Goal: Information Seeking & Learning: Learn about a topic

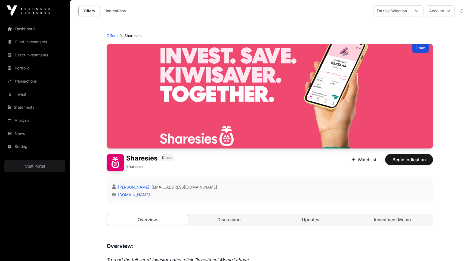
click at [251, 12] on div "Offers Indications Entities Selection Account" at bounding box center [270, 11] width 394 height 22
click at [51, 162] on link "Staff Portal" at bounding box center [34, 166] width 61 height 12
click at [113, 34] on p "Offers" at bounding box center [112, 35] width 11 height 5
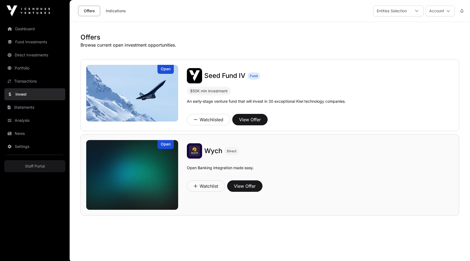
click at [146, 170] on img at bounding box center [132, 175] width 92 height 70
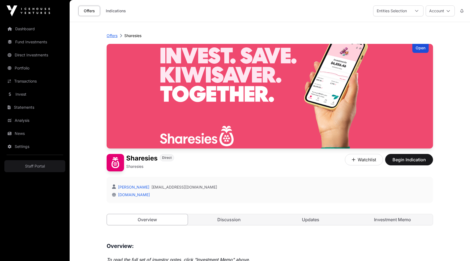
click at [112, 34] on p "Offers" at bounding box center [112, 35] width 11 height 5
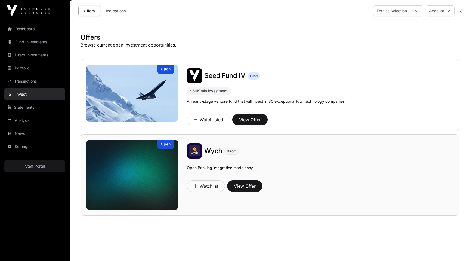
click at [128, 174] on img at bounding box center [132, 175] width 92 height 70
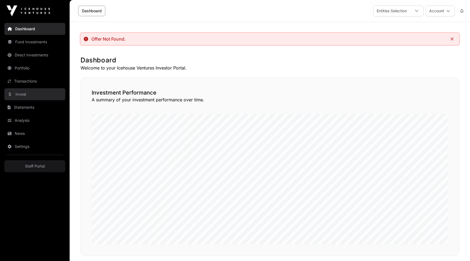
click at [25, 95] on link "Invest" at bounding box center [34, 94] width 61 height 12
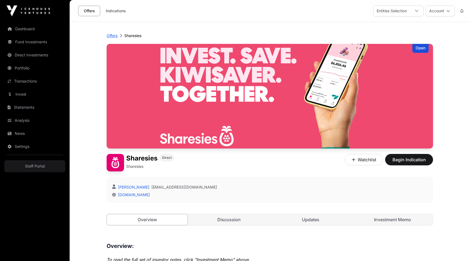
click at [113, 35] on p "Offers" at bounding box center [112, 35] width 11 height 5
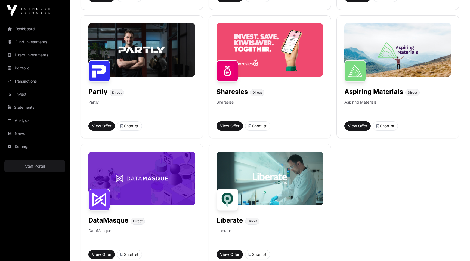
scroll to position [372, 0]
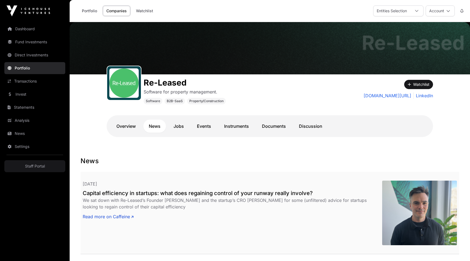
click at [180, 192] on h2 "Capital efficiency in startups: what does regaining control of your runway real…" at bounding box center [233, 193] width 300 height 8
drag, startPoint x: 139, startPoint y: 90, endPoint x: 117, endPoint y: 84, distance: 22.8
click at [117, 84] on div at bounding box center [124, 83] width 35 height 35
click at [223, 79] on h1 "Re-Leased" at bounding box center [185, 83] width 82 height 10
click at [169, 175] on div "26 September 2024 Capital efficiency in startups: what does regaining control o…" at bounding box center [270, 213] width 379 height 82
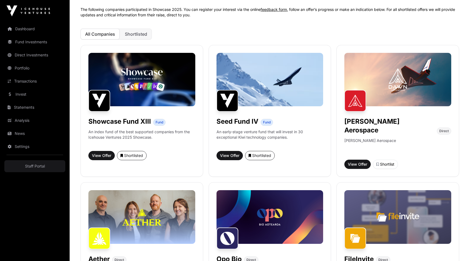
scroll to position [42, 0]
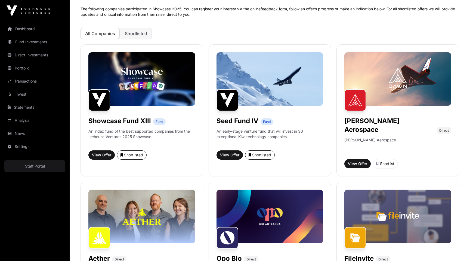
click at [237, 34] on div "All Companies Shortlisted" at bounding box center [270, 33] width 379 height 11
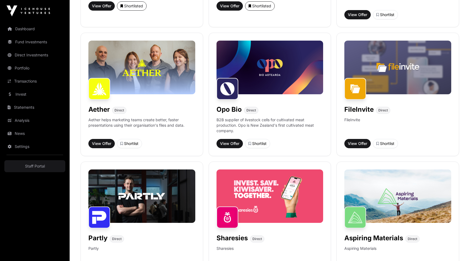
scroll to position [0, 0]
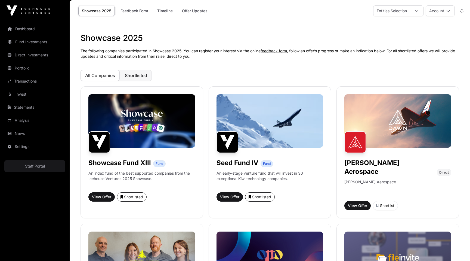
click at [136, 76] on span "Shortlisted" at bounding box center [136, 75] width 22 height 5
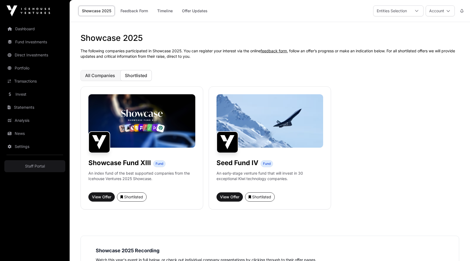
click at [102, 77] on span "All Companies" at bounding box center [100, 75] width 30 height 5
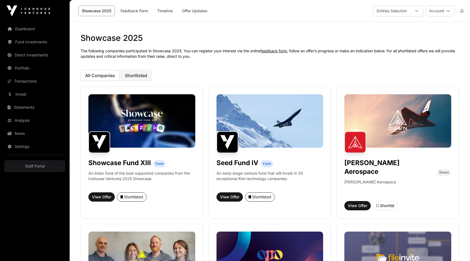
click at [133, 77] on span "Shortlisted" at bounding box center [136, 75] width 22 height 5
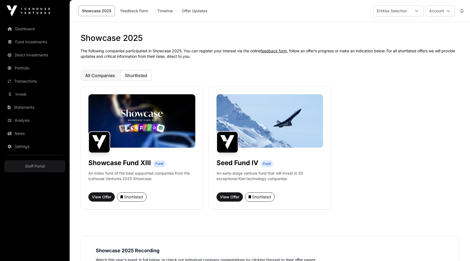
click at [97, 72] on button "All Companies" at bounding box center [100, 75] width 39 height 11
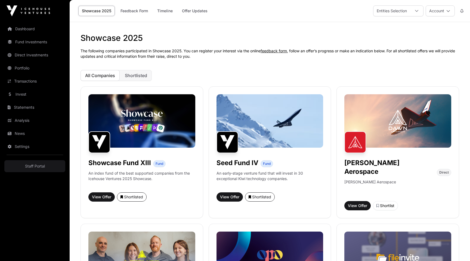
click at [195, 72] on div "All Companies Shortlisted" at bounding box center [270, 75] width 379 height 11
click at [137, 74] on span "Shortlisted" at bounding box center [136, 75] width 22 height 5
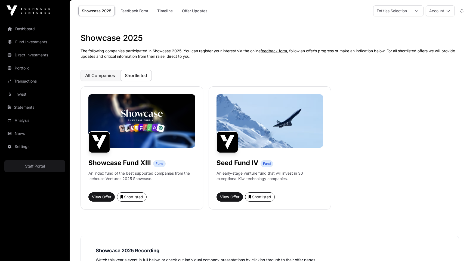
click at [107, 76] on span "All Companies" at bounding box center [100, 75] width 30 height 5
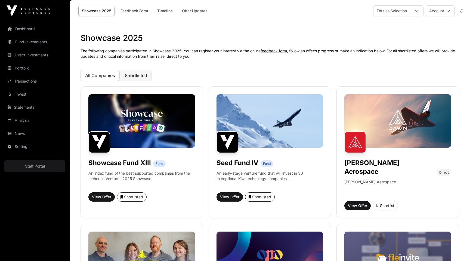
click at [129, 78] on button "Shortlisted" at bounding box center [136, 75] width 32 height 11
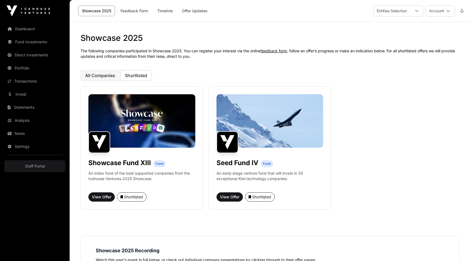
click at [96, 79] on button "All Companies" at bounding box center [100, 75] width 39 height 11
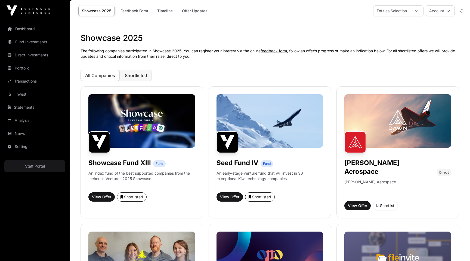
click at [125, 79] on button "Shortlisted" at bounding box center [136, 75] width 32 height 11
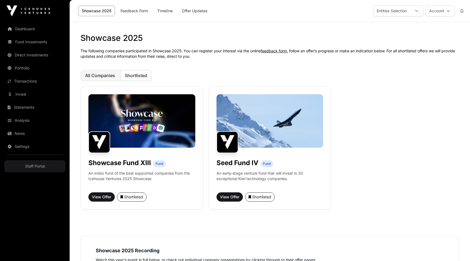
click at [95, 81] on button "All Companies" at bounding box center [100, 75] width 39 height 11
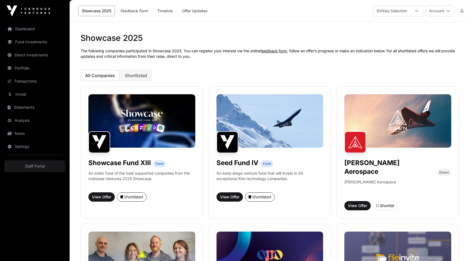
click at [127, 77] on span "Shortlisted" at bounding box center [136, 75] width 22 height 5
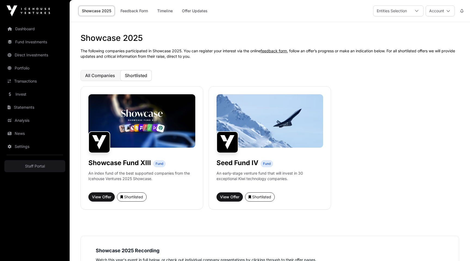
click at [108, 77] on span "All Companies" at bounding box center [100, 75] width 30 height 5
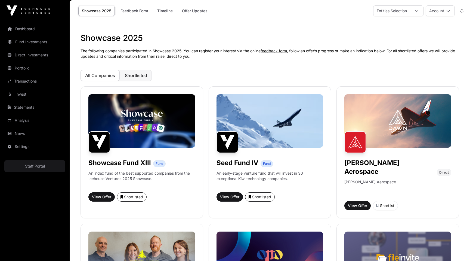
click at [127, 77] on span "Shortlisted" at bounding box center [136, 75] width 22 height 5
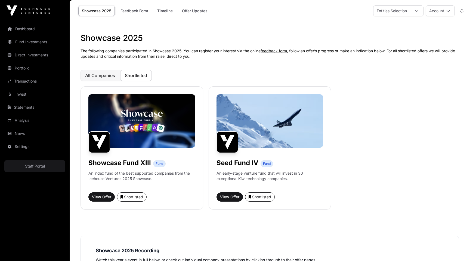
click at [93, 75] on span "All Companies" at bounding box center [100, 75] width 30 height 5
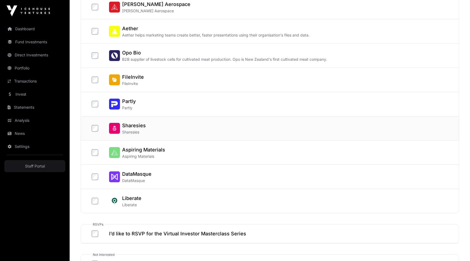
scroll to position [84, 0]
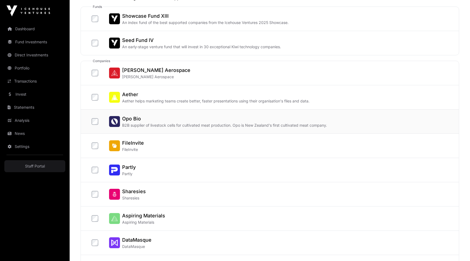
click at [96, 125] on label "Opo Bio B2B supplier of livestock cells for cultivated meat production. Opo is …" at bounding box center [209, 121] width 235 height 13
click at [96, 149] on label "FileInvite FileInvite" at bounding box center [118, 145] width 52 height 13
click at [94, 164] on label "Partly Partly" at bounding box center [114, 169] width 44 height 13
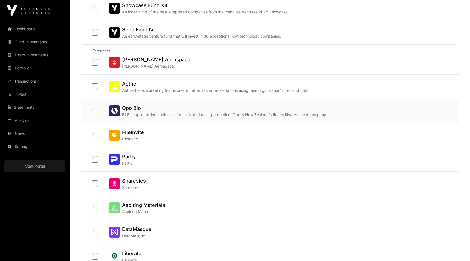
scroll to position [94, 0]
click at [125, 83] on h2 "Aether" at bounding box center [215, 84] width 187 height 8
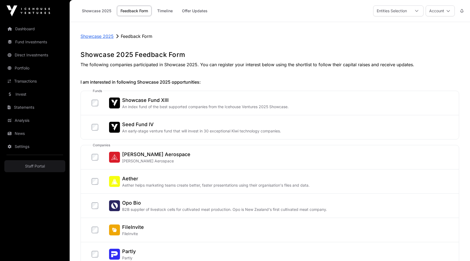
click at [107, 37] on p "Showcase 2025" at bounding box center [97, 36] width 33 height 7
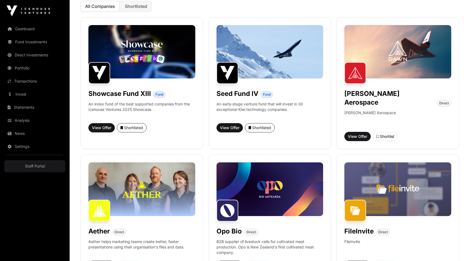
scroll to position [230, 0]
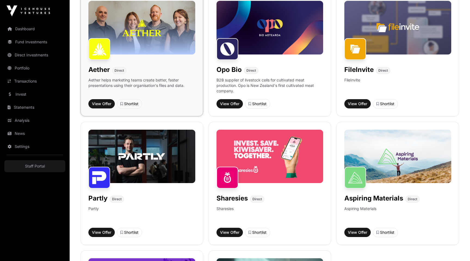
click at [161, 38] on img at bounding box center [141, 27] width 107 height 53
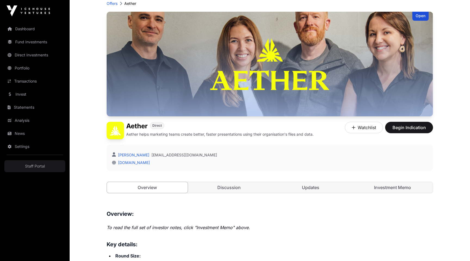
scroll to position [33, 0]
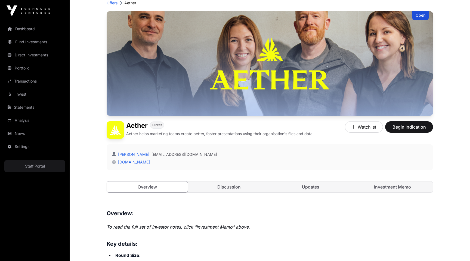
click at [134, 161] on link "theaether.co" at bounding box center [133, 161] width 34 height 5
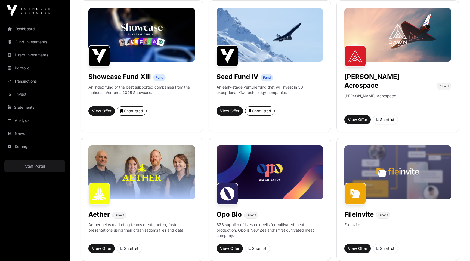
scroll to position [92, 0]
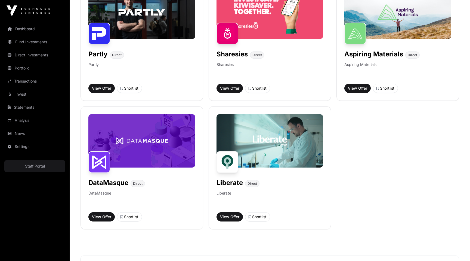
scroll to position [484, 0]
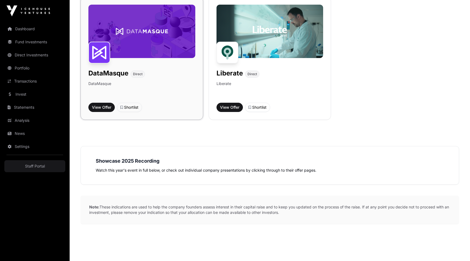
click at [146, 51] on div "DataMasque Direct DataMasque View Offer Shortlist" at bounding box center [142, 58] width 123 height 123
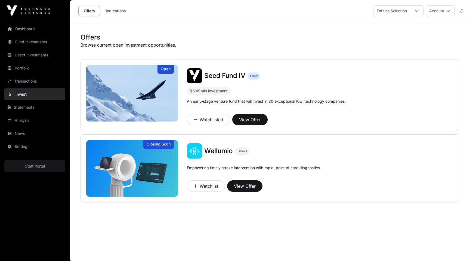
click at [224, 43] on p "Browse current open investment opportunities." at bounding box center [270, 45] width 379 height 7
